Goal: Find specific page/section: Find specific page/section

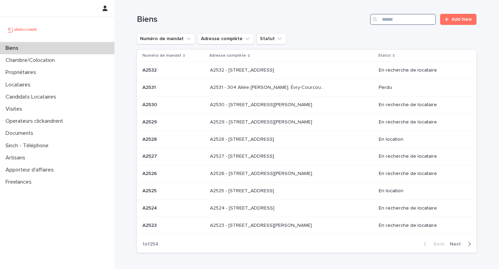
click at [414, 23] on input "Search" at bounding box center [403, 19] width 66 height 11
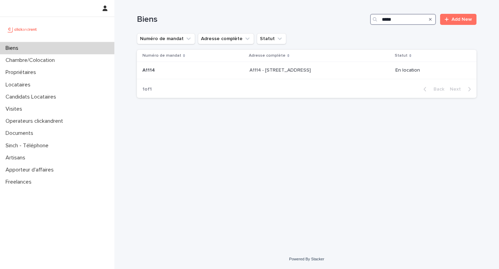
type input "*****"
click at [261, 67] on p "A1114 - [STREET_ADDRESS]" at bounding box center [280, 69] width 63 height 7
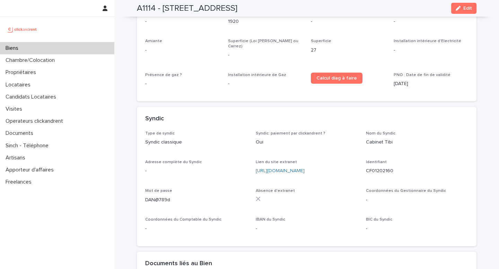
scroll to position [2224, 0]
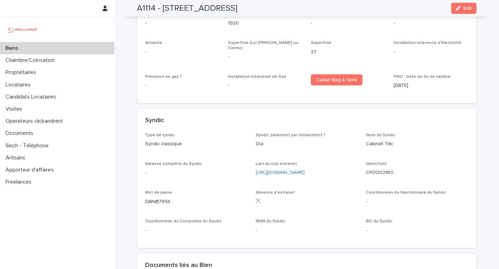
drag, startPoint x: 375, startPoint y: 115, endPoint x: 379, endPoint y: 119, distance: 5.6
click at [381, 141] on p "Cabinet Tibi" at bounding box center [417, 144] width 102 height 7
click at [379, 141] on p "Cabinet Tibi" at bounding box center [417, 144] width 102 height 7
